Goal: Transaction & Acquisition: Purchase product/service

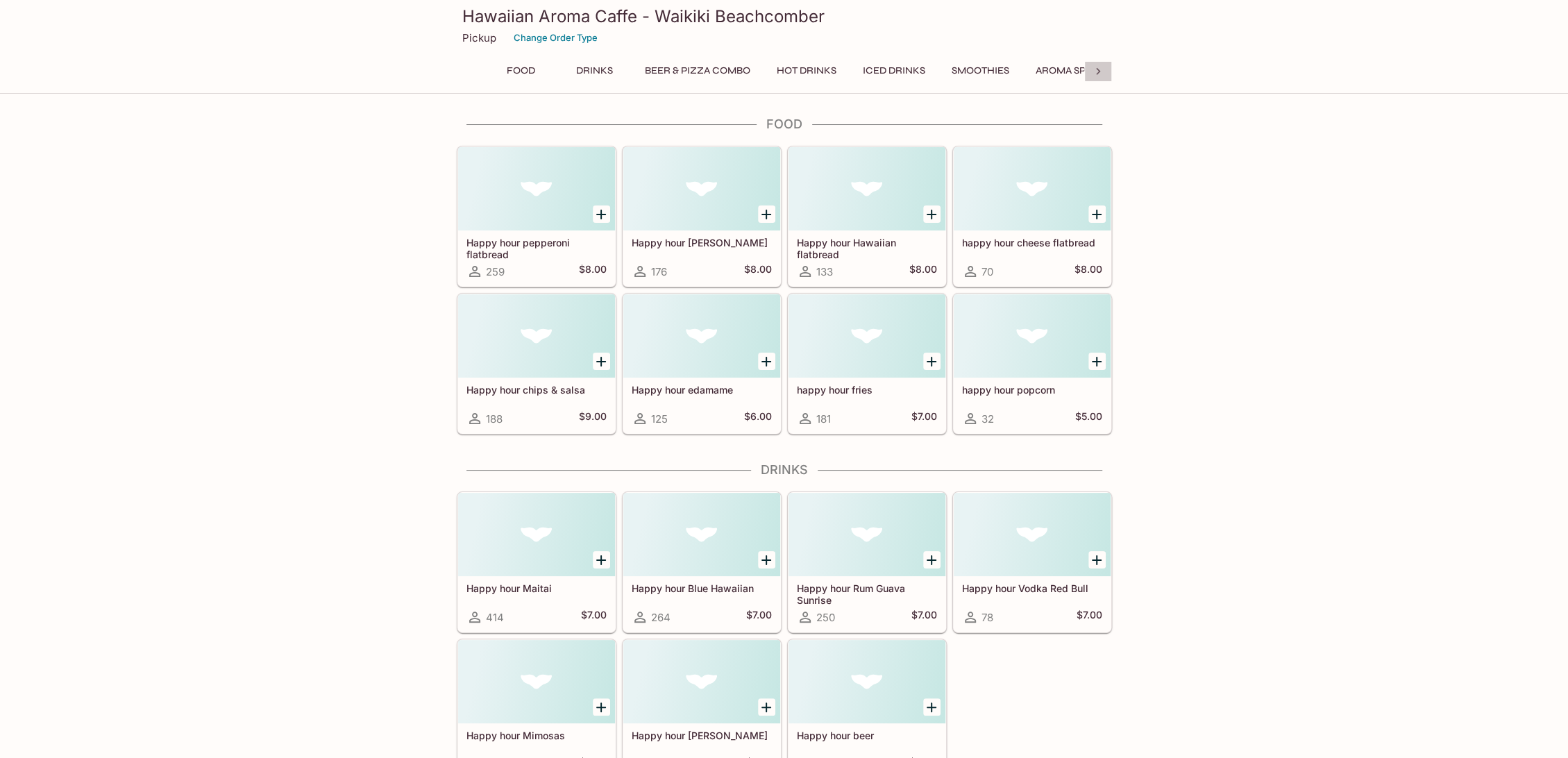
click at [1098, 73] on icon at bounding box center [1098, 71] width 14 height 14
click at [718, 76] on button "Aloha Cocktails" at bounding box center [732, 71] width 106 height 20
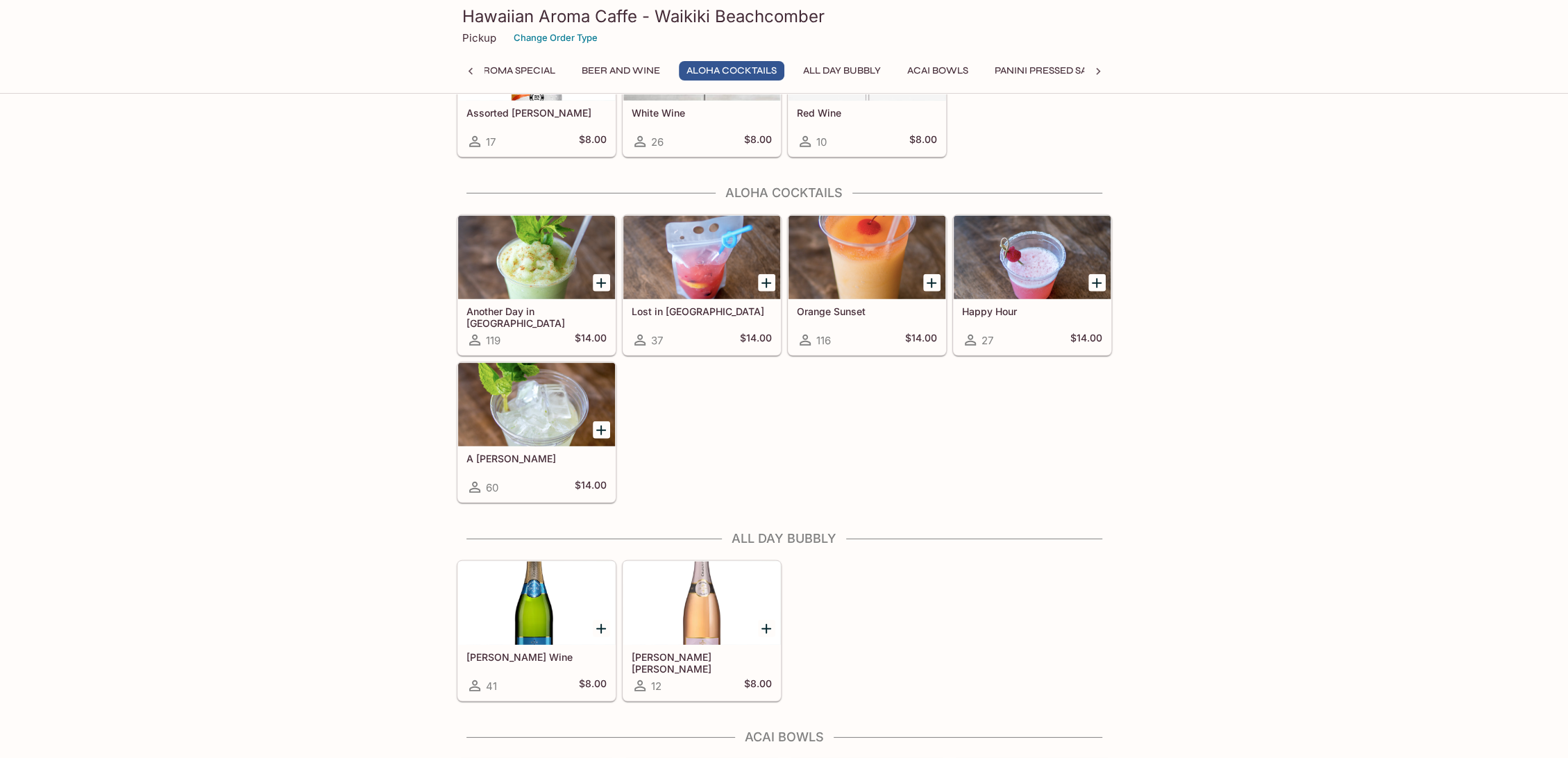
scroll to position [3242, 0]
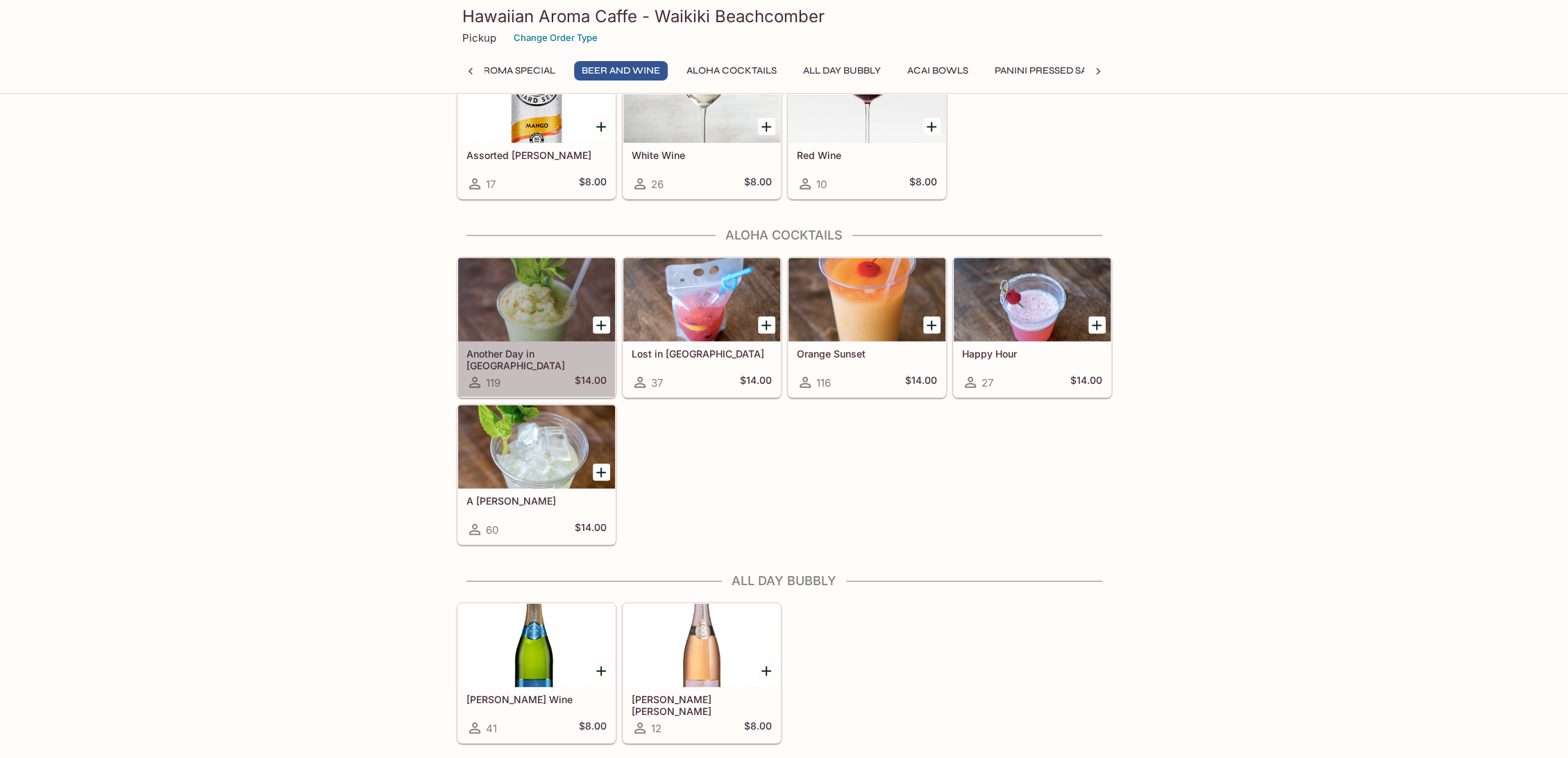
click at [540, 348] on h5 "Another Day in [GEOGRAPHIC_DATA]" at bounding box center [536, 358] width 141 height 22
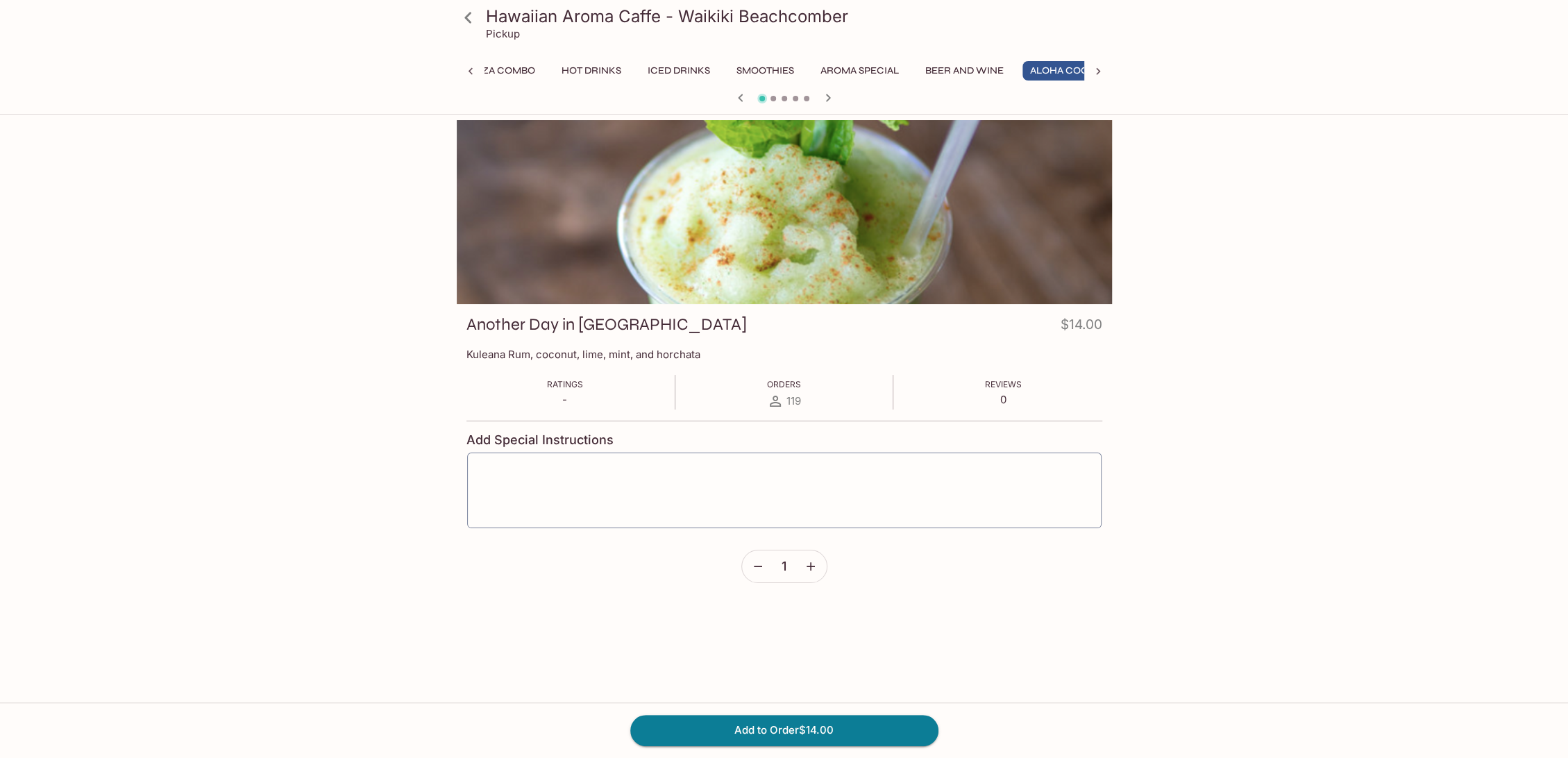
scroll to position [0, 263]
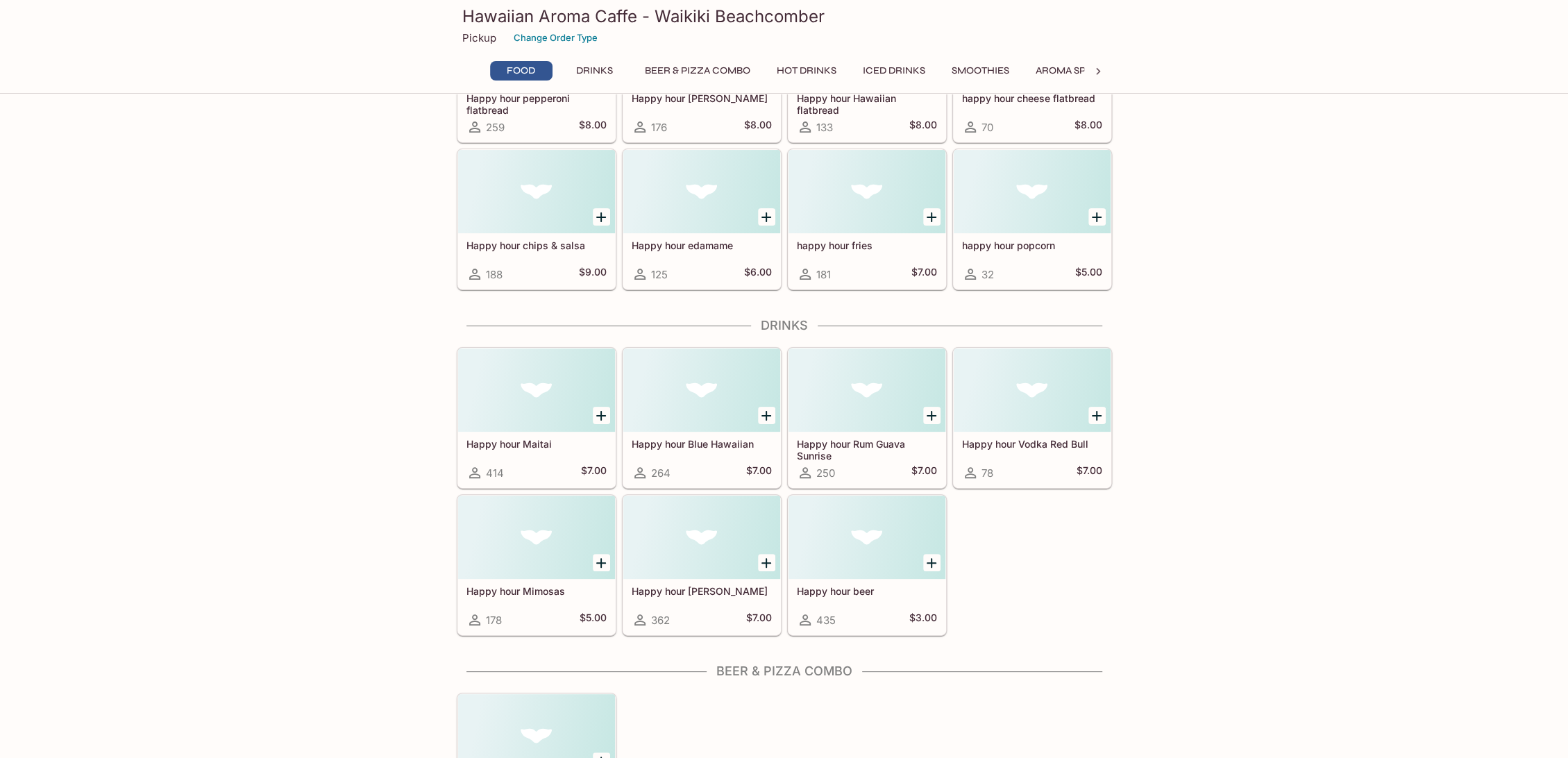
scroll to position [42, 0]
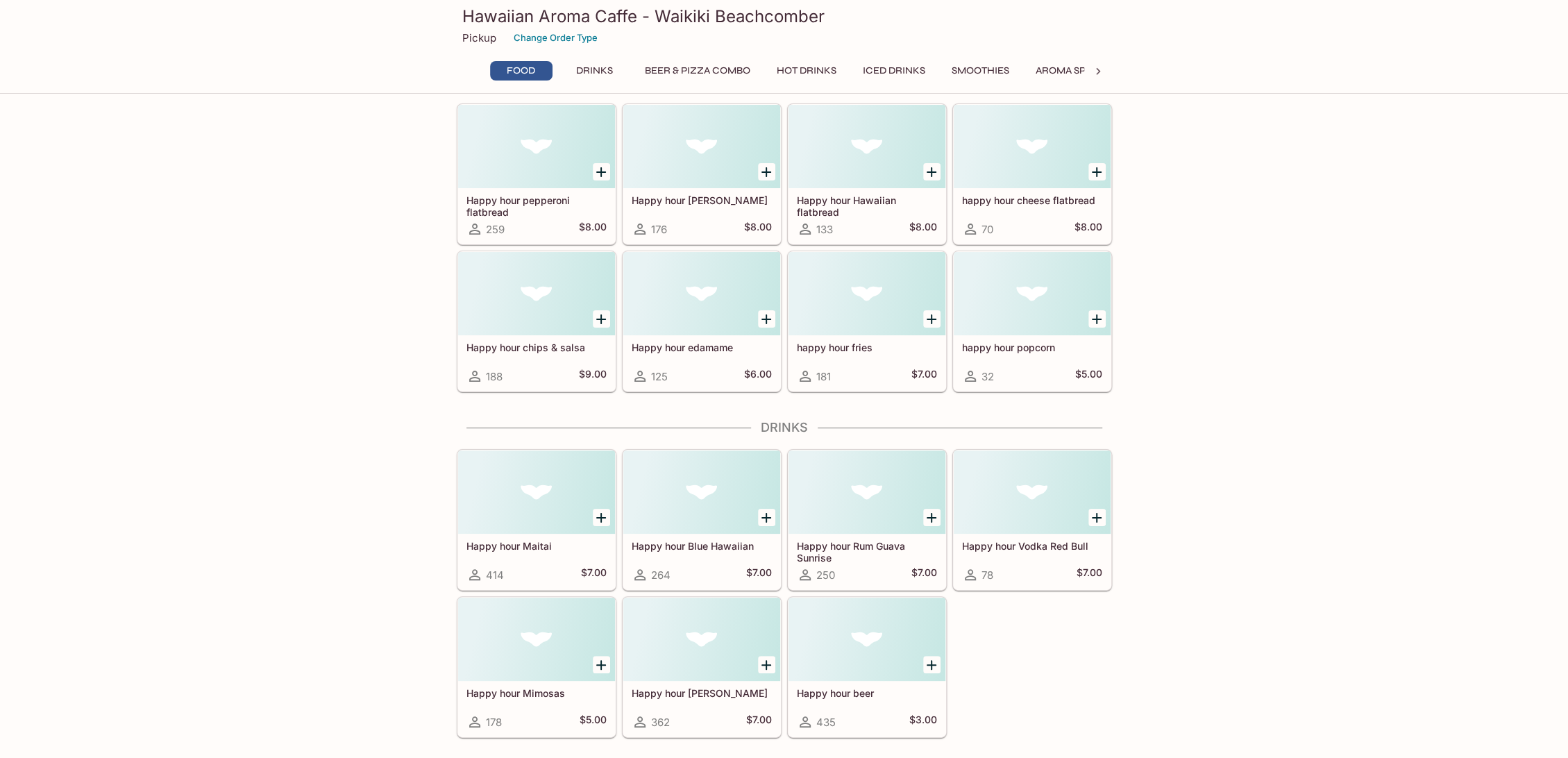
click at [591, 70] on button "Drinks" at bounding box center [595, 71] width 63 height 20
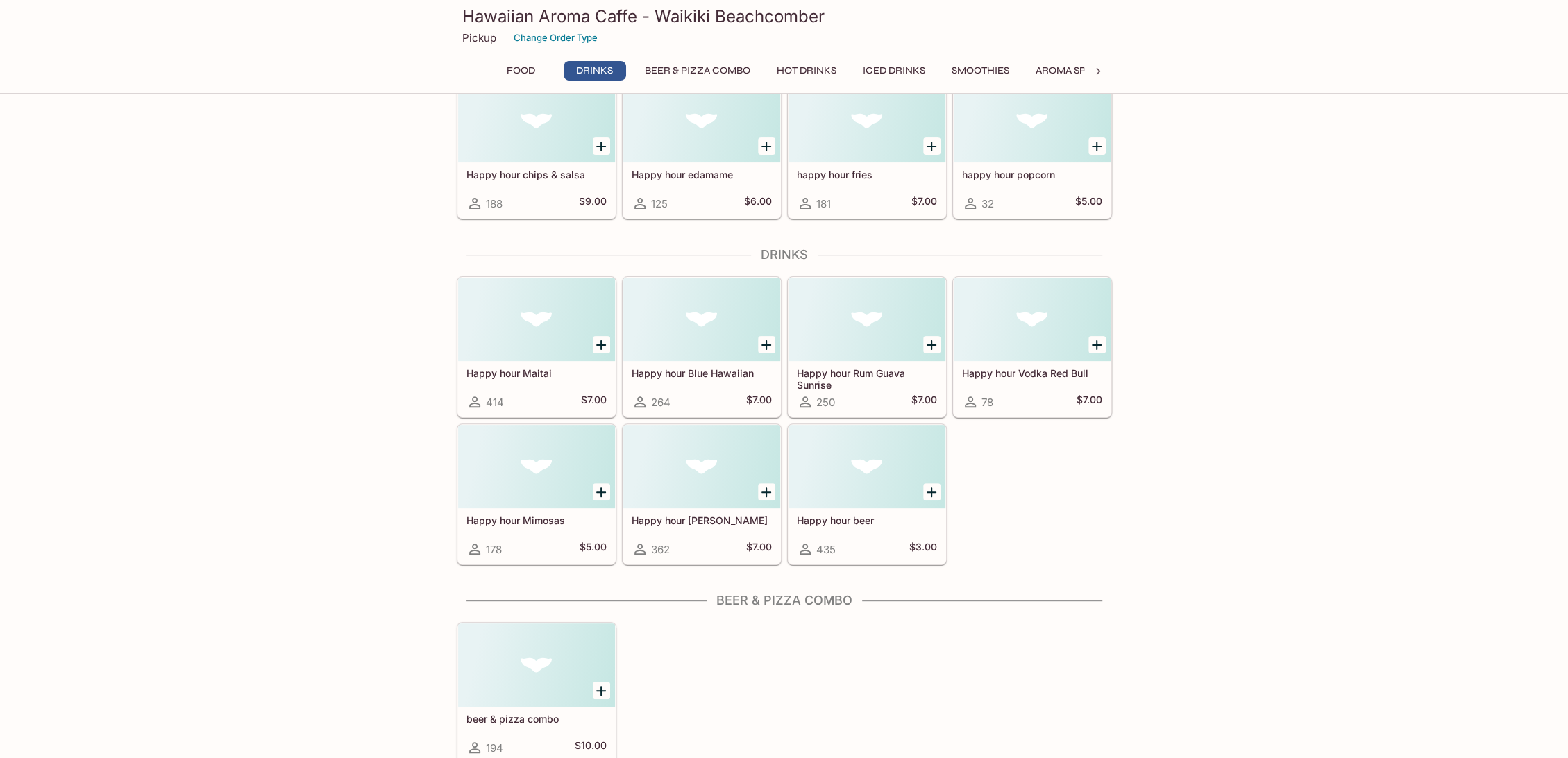
scroll to position [344, 0]
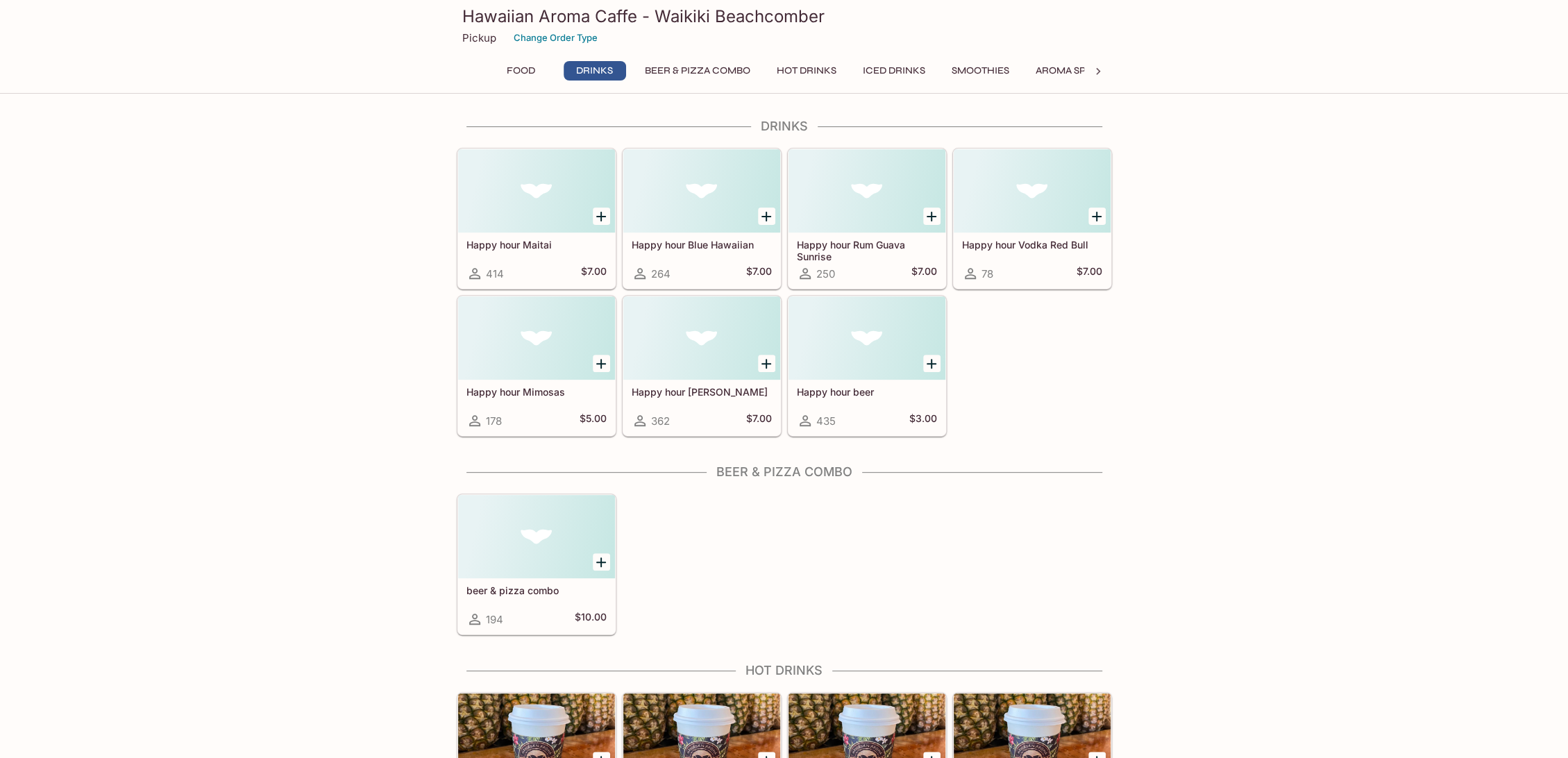
drag, startPoint x: 1098, startPoint y: 75, endPoint x: 1318, endPoint y: 212, distance: 259.2
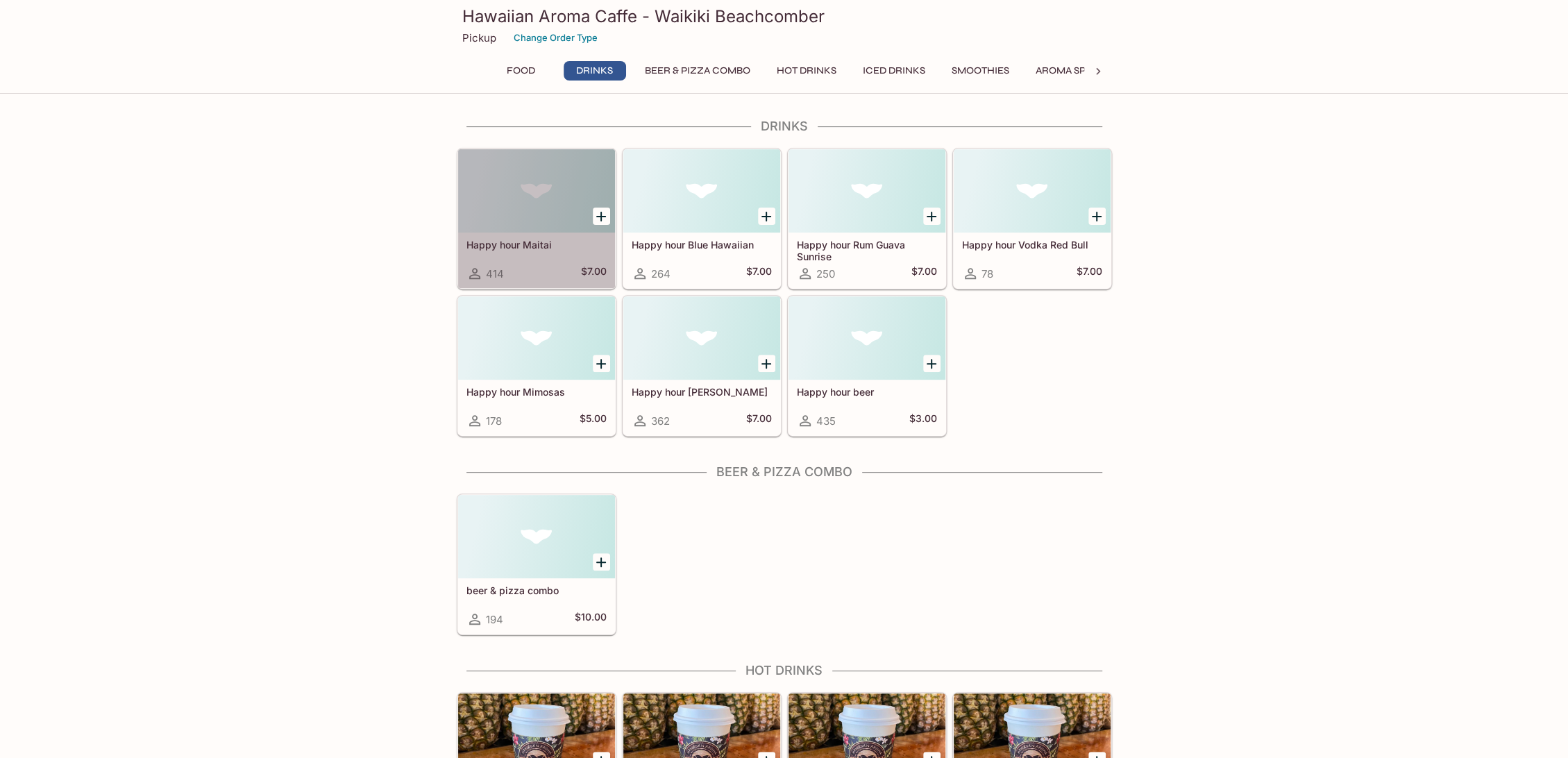
click at [548, 248] on h5 "Happy hour Maitai" at bounding box center [536, 244] width 141 height 12
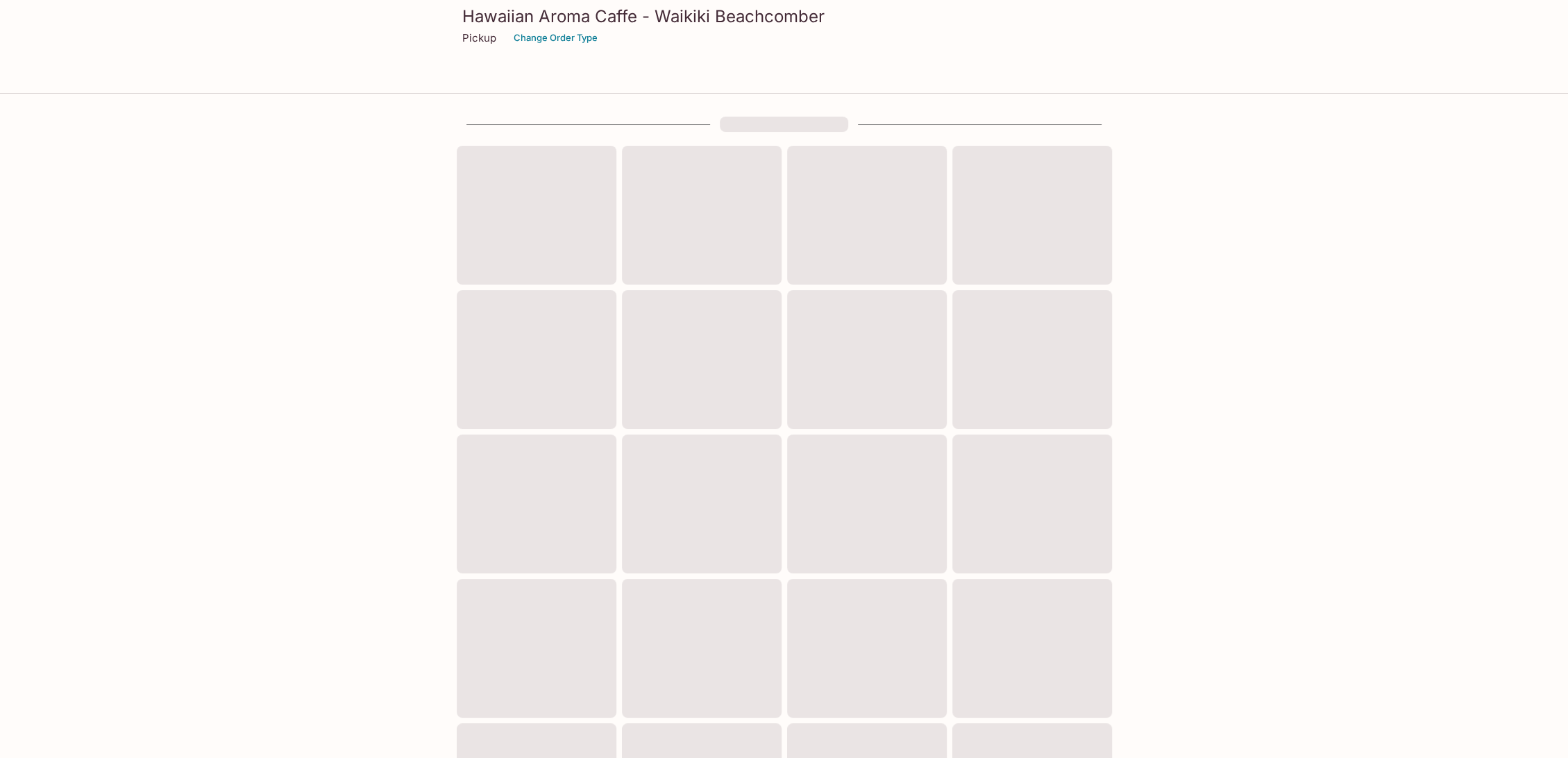
scroll to position [248, 0]
